Goal: Task Accomplishment & Management: Complete application form

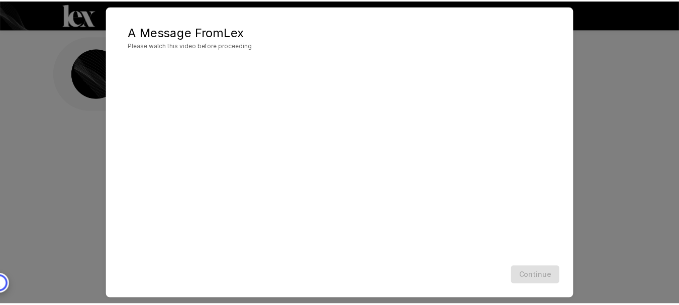
scroll to position [42, 0]
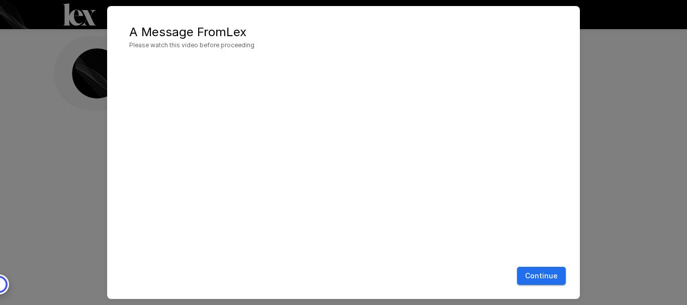
click at [541, 277] on button "Continue" at bounding box center [541, 276] width 49 height 19
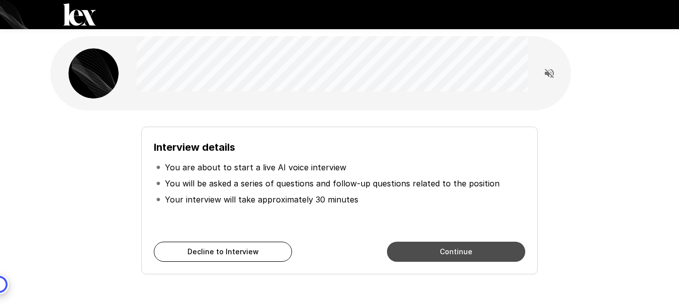
click at [431, 254] on button "Continue" at bounding box center [456, 252] width 138 height 20
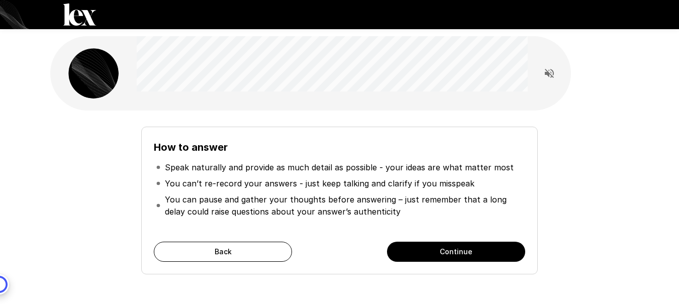
click at [248, 254] on button "Back" at bounding box center [223, 252] width 138 height 20
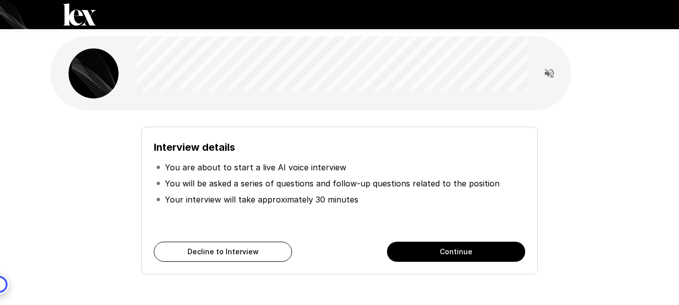
click at [437, 254] on button "Continue" at bounding box center [456, 252] width 138 height 20
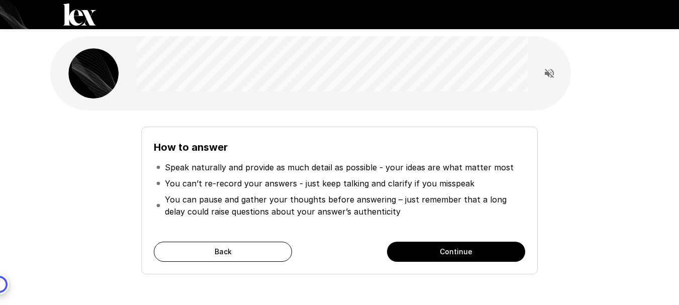
click at [485, 245] on button "Continue" at bounding box center [456, 252] width 138 height 20
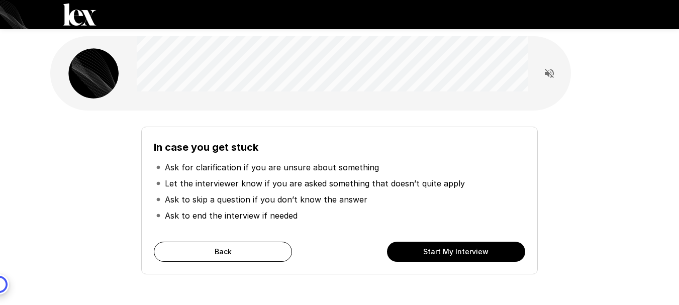
click at [483, 258] on button "Start My Interview" at bounding box center [456, 252] width 138 height 20
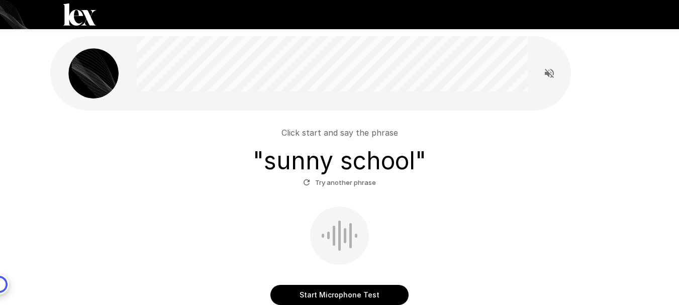
click at [380, 293] on button "Start Microphone Test" at bounding box center [339, 295] width 138 height 20
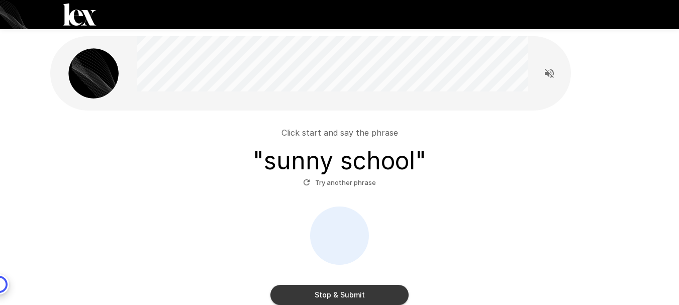
click at [380, 293] on button "Stop & Submit" at bounding box center [339, 295] width 138 height 20
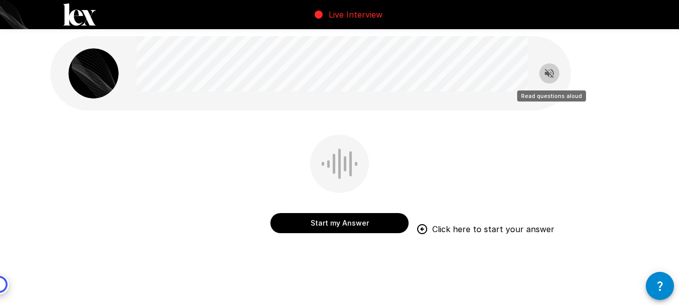
click at [550, 76] on icon "Read questions aloud" at bounding box center [549, 73] width 12 height 12
click at [360, 217] on button "Start my Answer" at bounding box center [339, 223] width 138 height 20
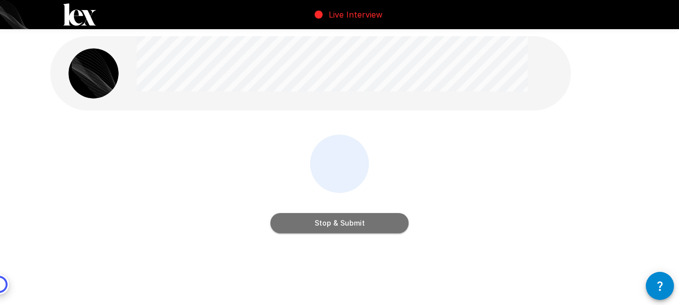
click at [364, 226] on button "Stop & Submit" at bounding box center [339, 223] width 138 height 20
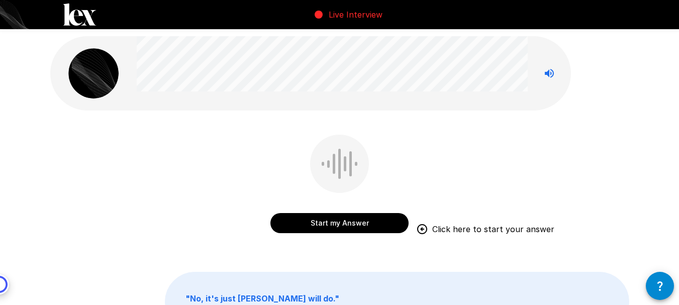
click at [364, 223] on button "Start my Answer" at bounding box center [339, 223] width 138 height 20
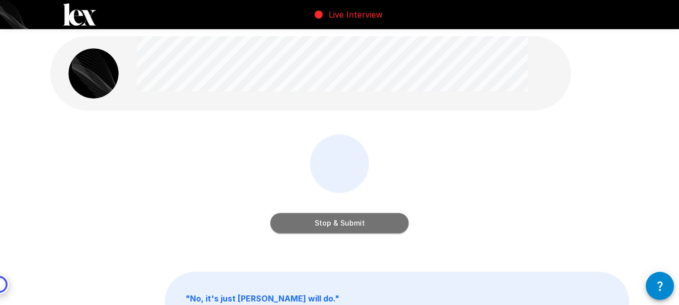
click at [364, 223] on button "Stop & Submit" at bounding box center [339, 223] width 138 height 20
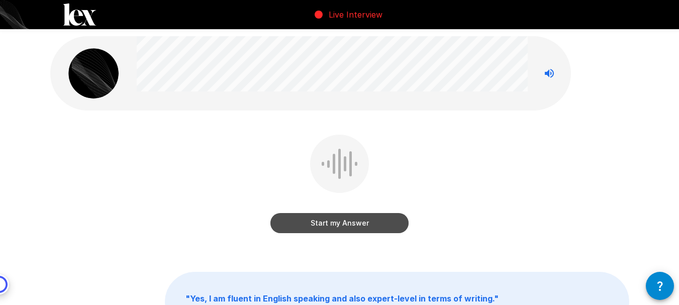
click at [363, 228] on button "Start my Answer" at bounding box center [339, 223] width 138 height 20
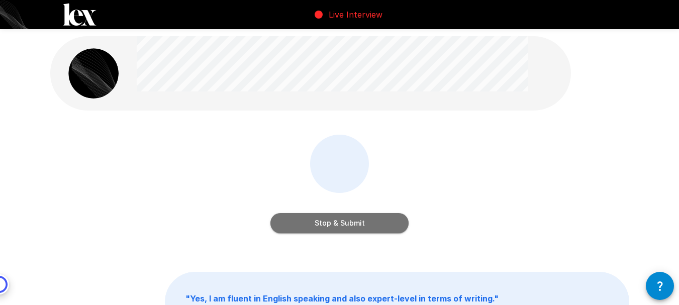
click at [363, 228] on button "Stop & Submit" at bounding box center [339, 223] width 138 height 20
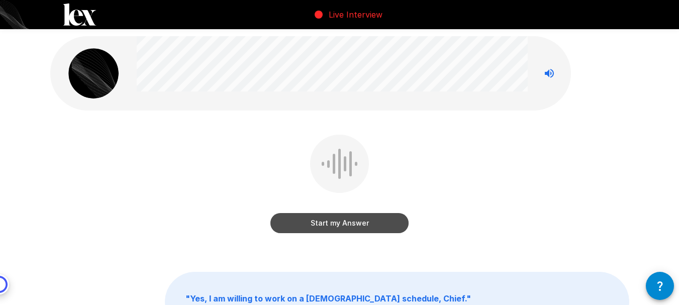
click at [374, 222] on button "Start my Answer" at bounding box center [339, 223] width 138 height 20
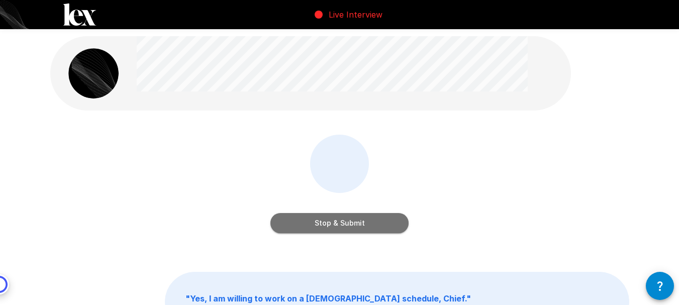
click at [374, 222] on button "Stop & Submit" at bounding box center [339, 223] width 138 height 20
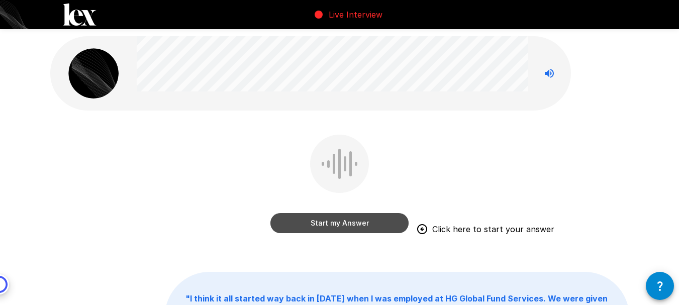
click at [365, 228] on button "Start my Answer" at bounding box center [339, 223] width 138 height 20
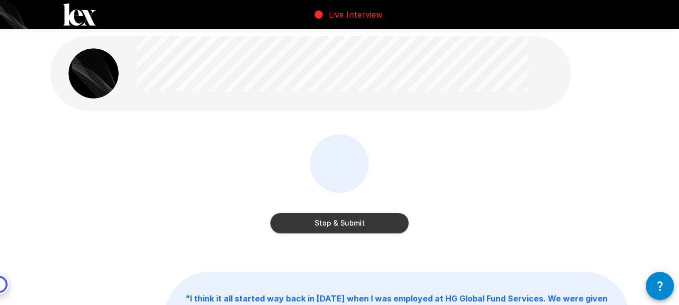
click at [366, 226] on button "Stop & Submit" at bounding box center [339, 223] width 138 height 20
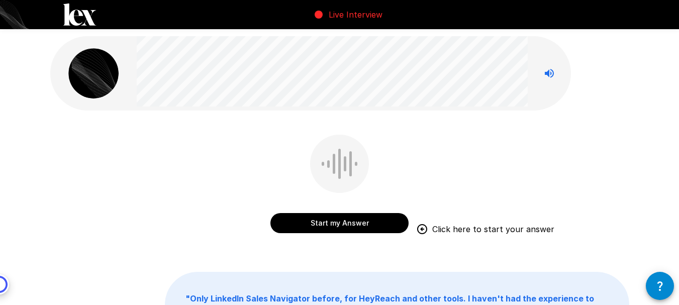
click at [364, 225] on button "Start my Answer" at bounding box center [339, 223] width 138 height 20
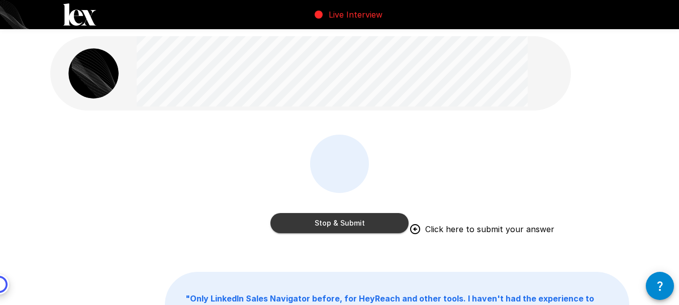
click at [451, 188] on div "Stop & Submit Click here to submit your answer" at bounding box center [339, 191] width 579 height 113
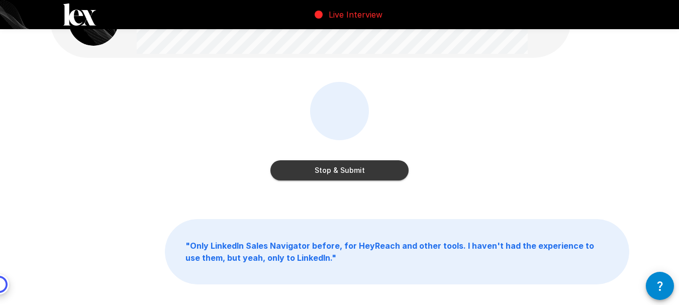
scroll to position [50, 0]
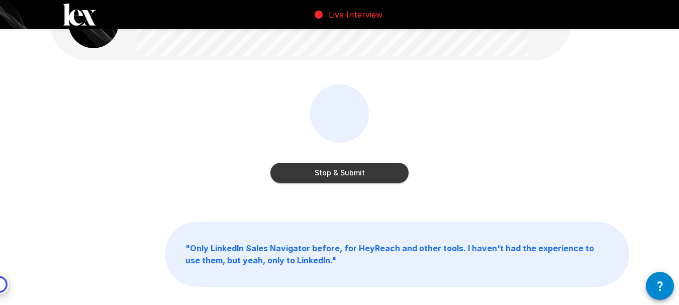
click at [489, 260] on p "" Only LinkedIn Sales Navigator before, for HeyReach and other tools. I haven't…" at bounding box center [396, 254] width 463 height 64
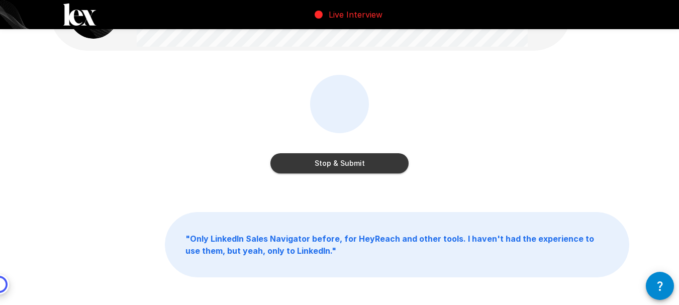
scroll to position [0, 0]
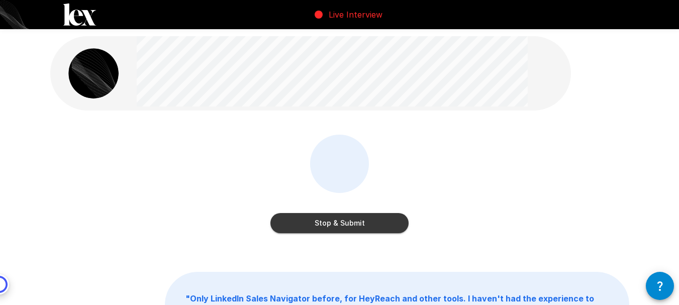
click at [448, 171] on div "Stop & Submit" at bounding box center [339, 191] width 579 height 113
click at [663, 289] on icon "button" at bounding box center [660, 286] width 12 height 12
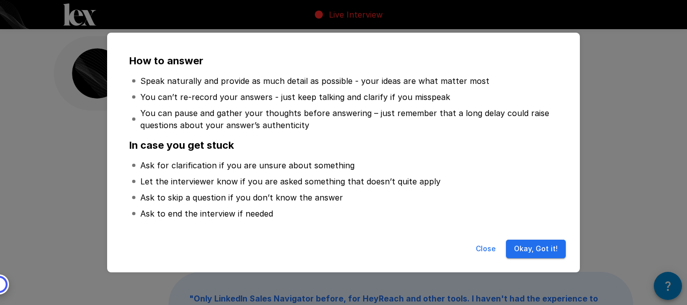
click at [487, 248] on button "Close" at bounding box center [486, 249] width 32 height 19
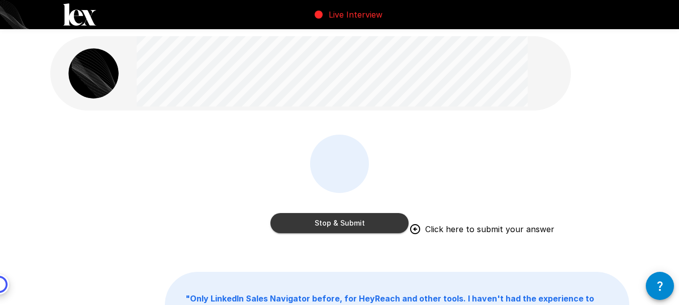
click at [340, 6] on div "Live Interview" at bounding box center [348, 15] width 70 height 28
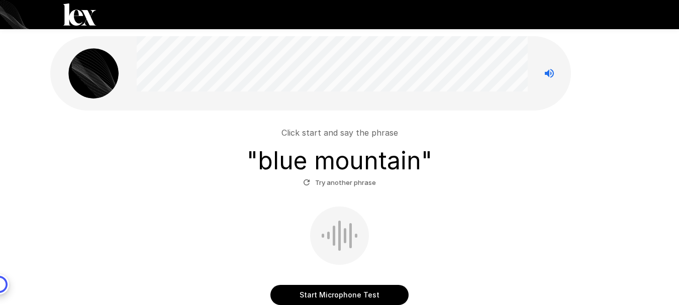
click at [369, 291] on button "Start Microphone Test" at bounding box center [339, 295] width 138 height 20
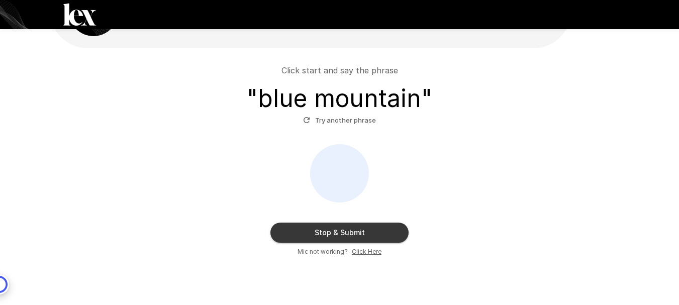
scroll to position [99, 0]
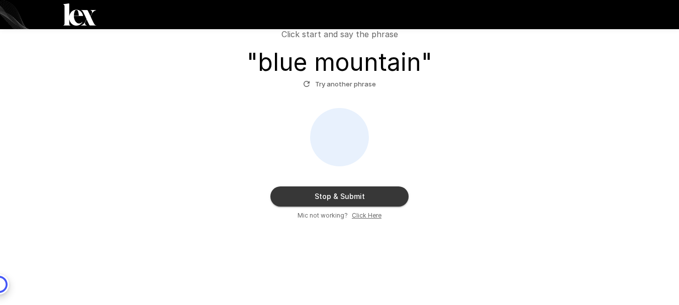
click at [391, 192] on button "Stop & Submit" at bounding box center [339, 197] width 138 height 20
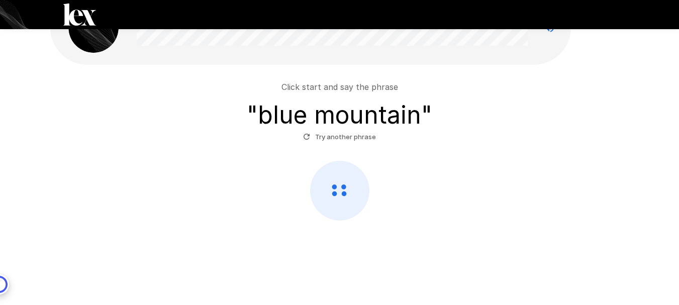
scroll to position [46, 0]
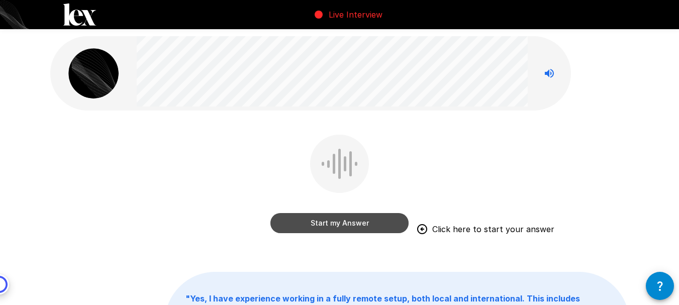
click at [394, 221] on button "Start my Answer" at bounding box center [339, 223] width 138 height 20
click at [323, 222] on button "Start my Answer" at bounding box center [339, 223] width 138 height 20
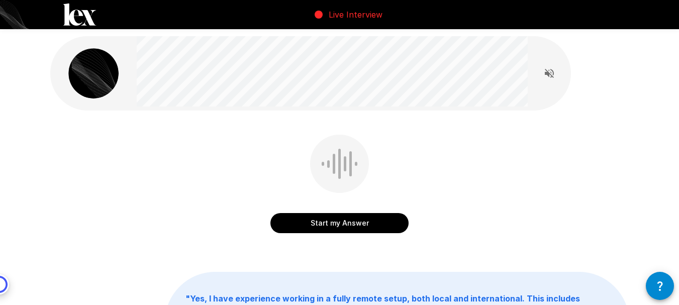
click at [356, 225] on button "Start my Answer" at bounding box center [339, 223] width 138 height 20
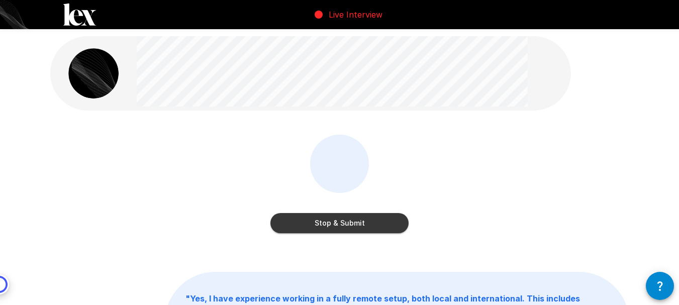
click at [341, 217] on button "Stop & Submit" at bounding box center [339, 223] width 138 height 20
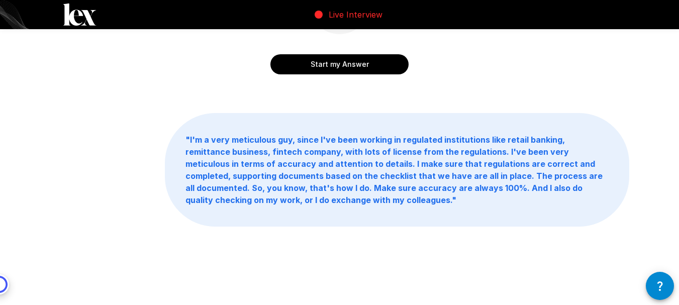
scroll to position [161, 0]
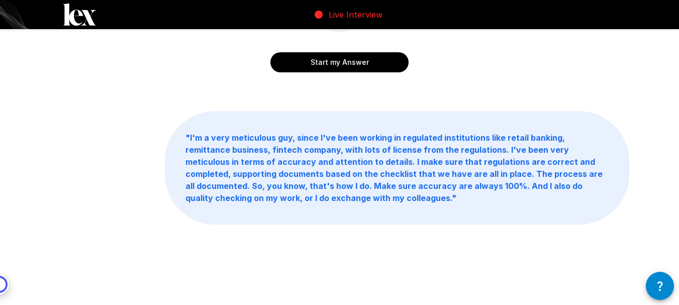
click at [365, 176] on b "" I'm a very meticulous guy, since I've been working in regulated institutions …" at bounding box center [393, 168] width 417 height 70
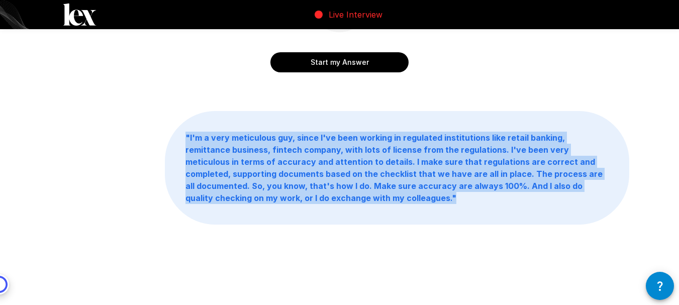
click at [365, 176] on b "" I'm a very meticulous guy, since I've been working in regulated institutions …" at bounding box center [393, 168] width 417 height 70
click at [387, 219] on p "" I'm a very meticulous guy, since I've been working in regulated institutions …" at bounding box center [396, 168] width 463 height 113
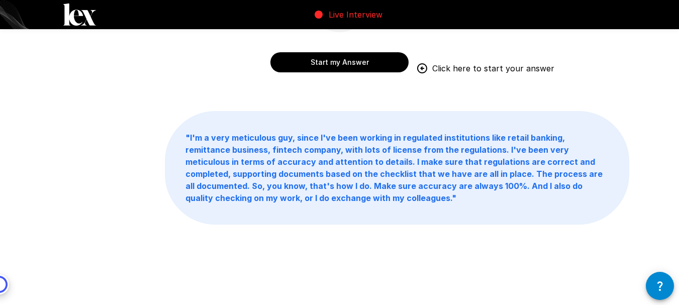
scroll to position [0, 0]
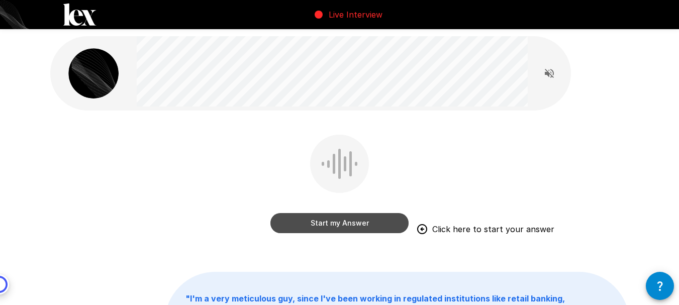
click at [364, 227] on button "Start my Answer" at bounding box center [339, 223] width 138 height 20
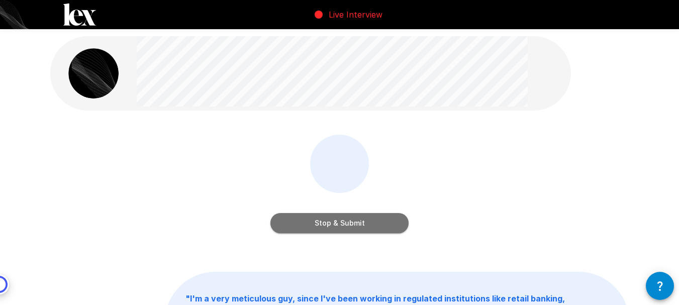
click at [379, 229] on button "Stop & Submit" at bounding box center [339, 223] width 138 height 20
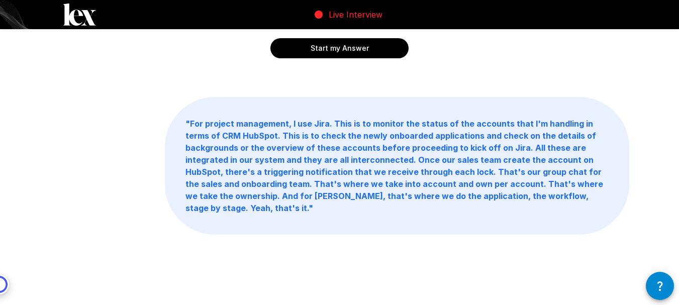
scroll to position [185, 0]
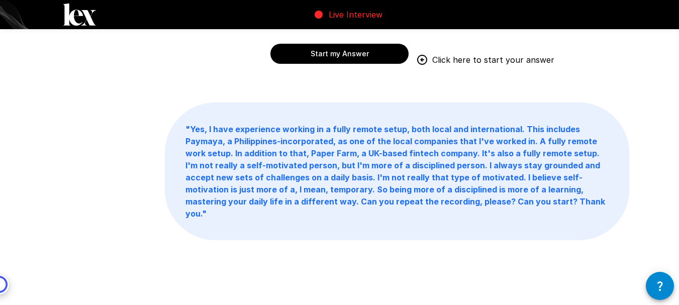
scroll to position [173, 0]
